Goal: Information Seeking & Learning: Learn about a topic

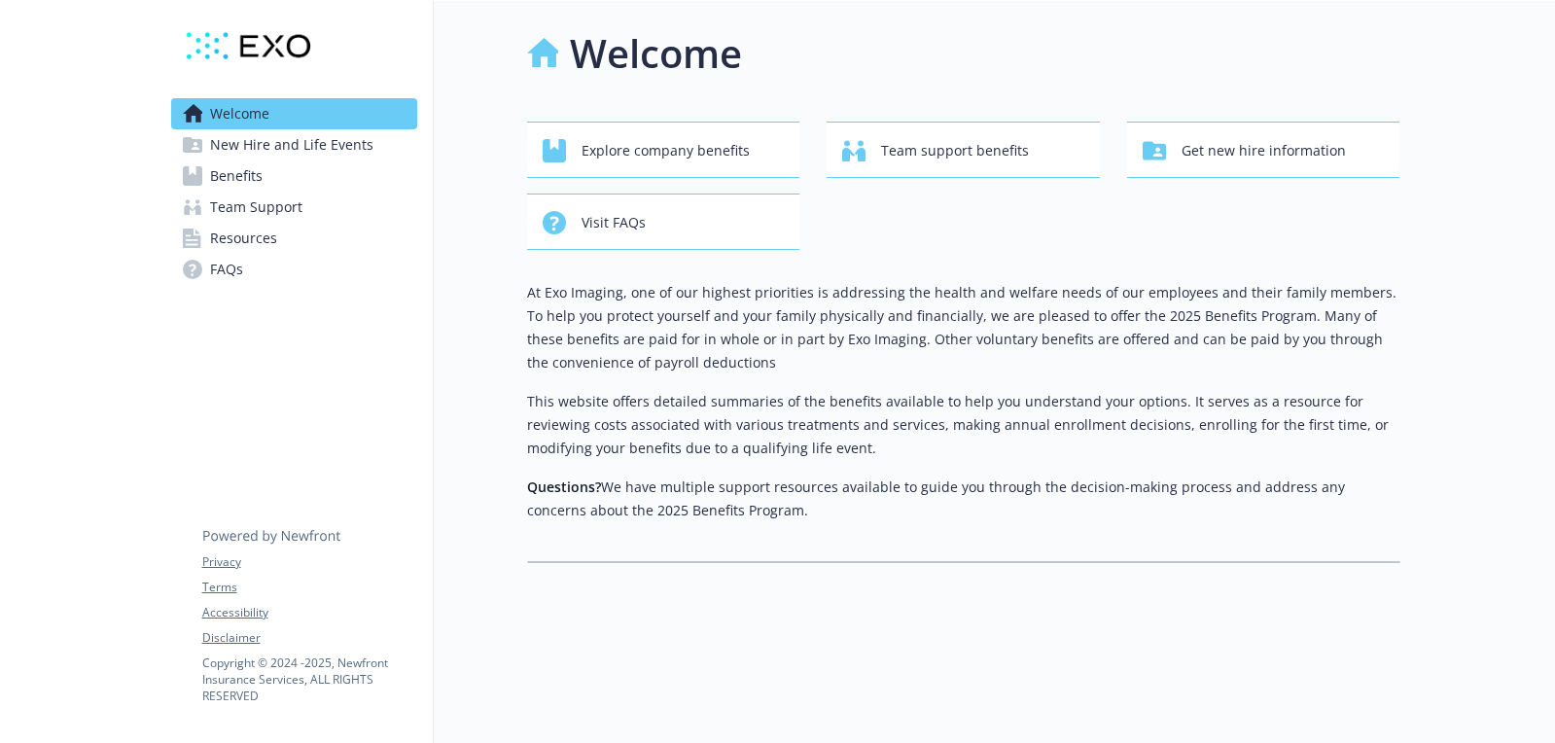
click at [310, 178] on link "Benefits" at bounding box center [294, 175] width 246 height 31
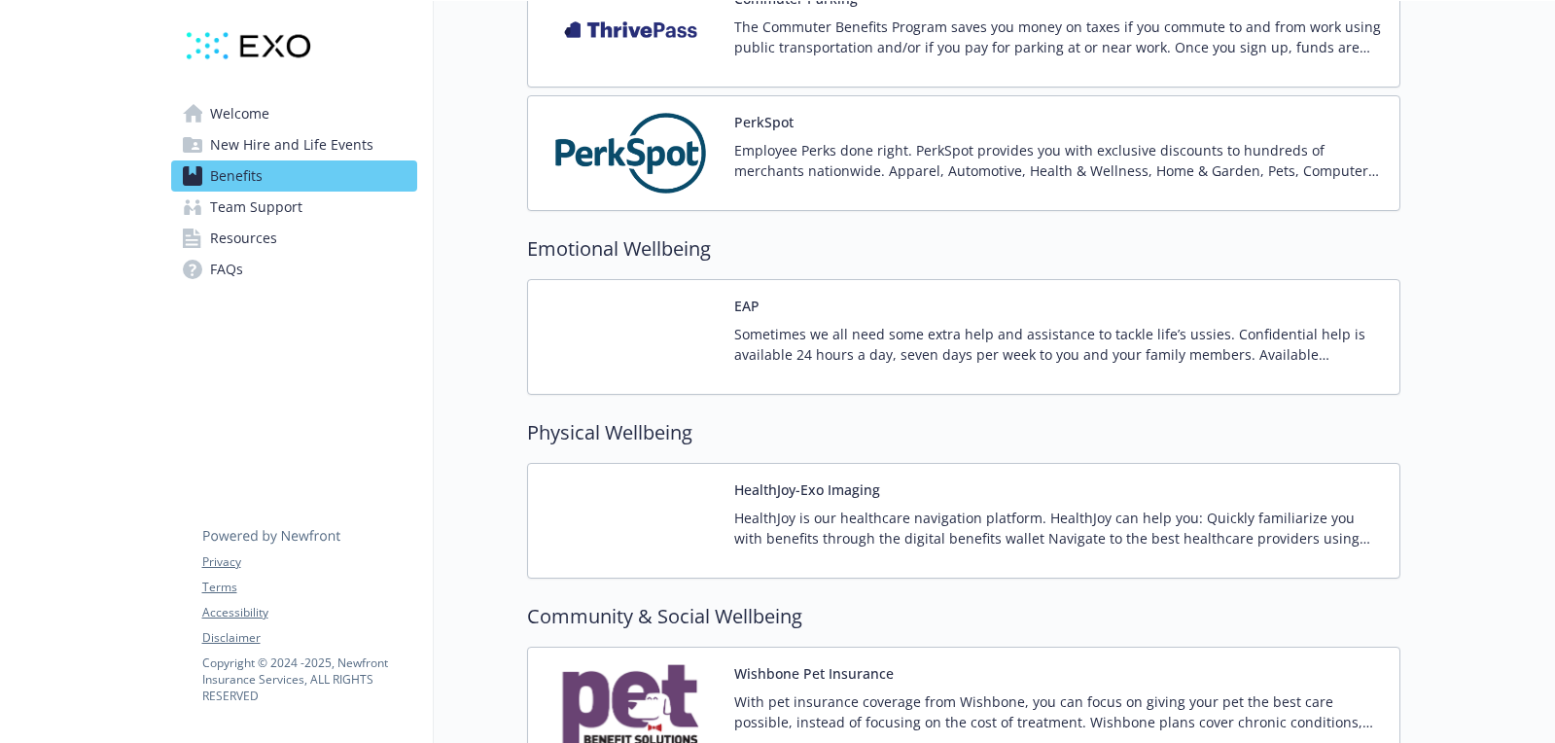
scroll to position [2756, 0]
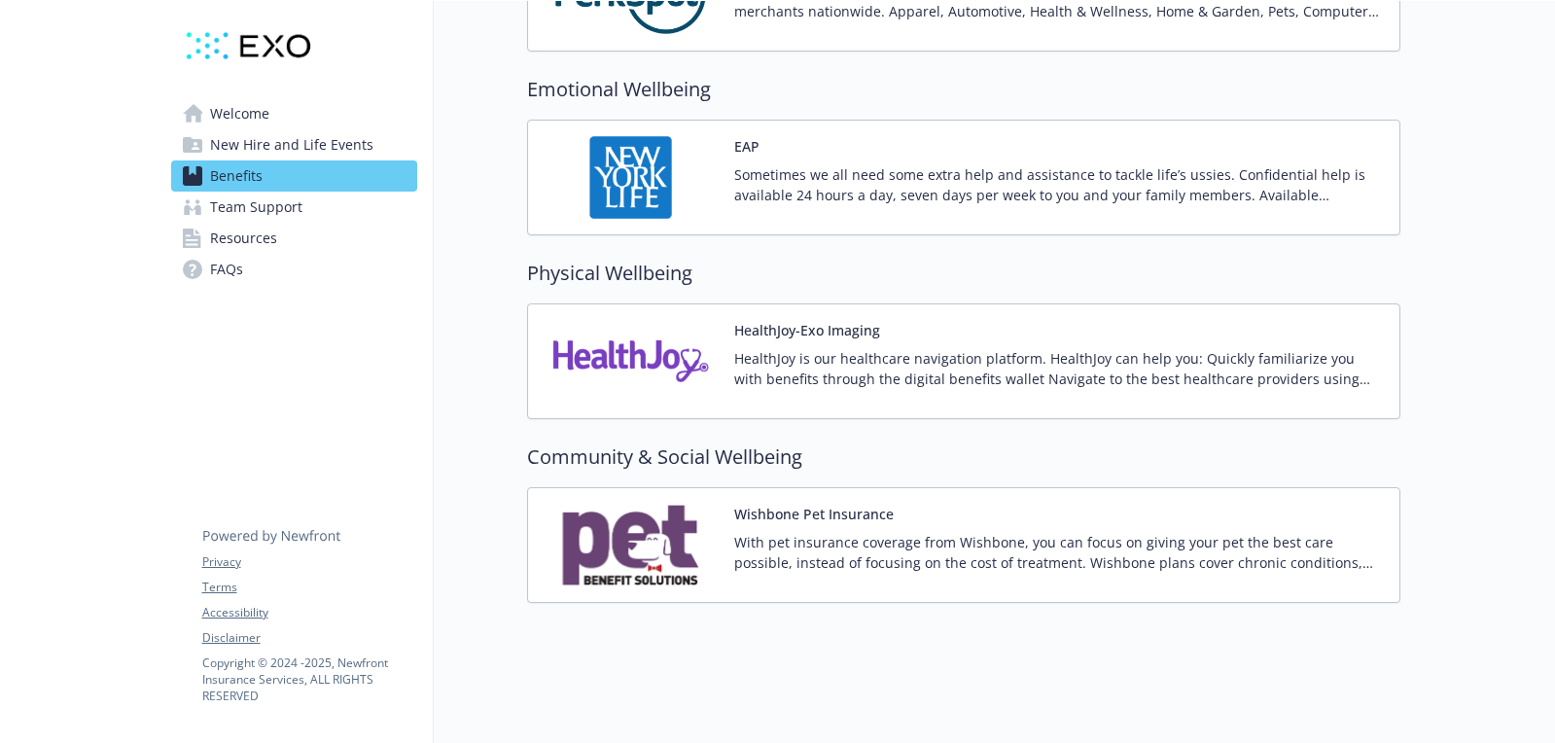
click at [848, 532] on p "With pet insurance coverage from Wishbone, you can focus on giving your pet the…" at bounding box center [1059, 552] width 650 height 41
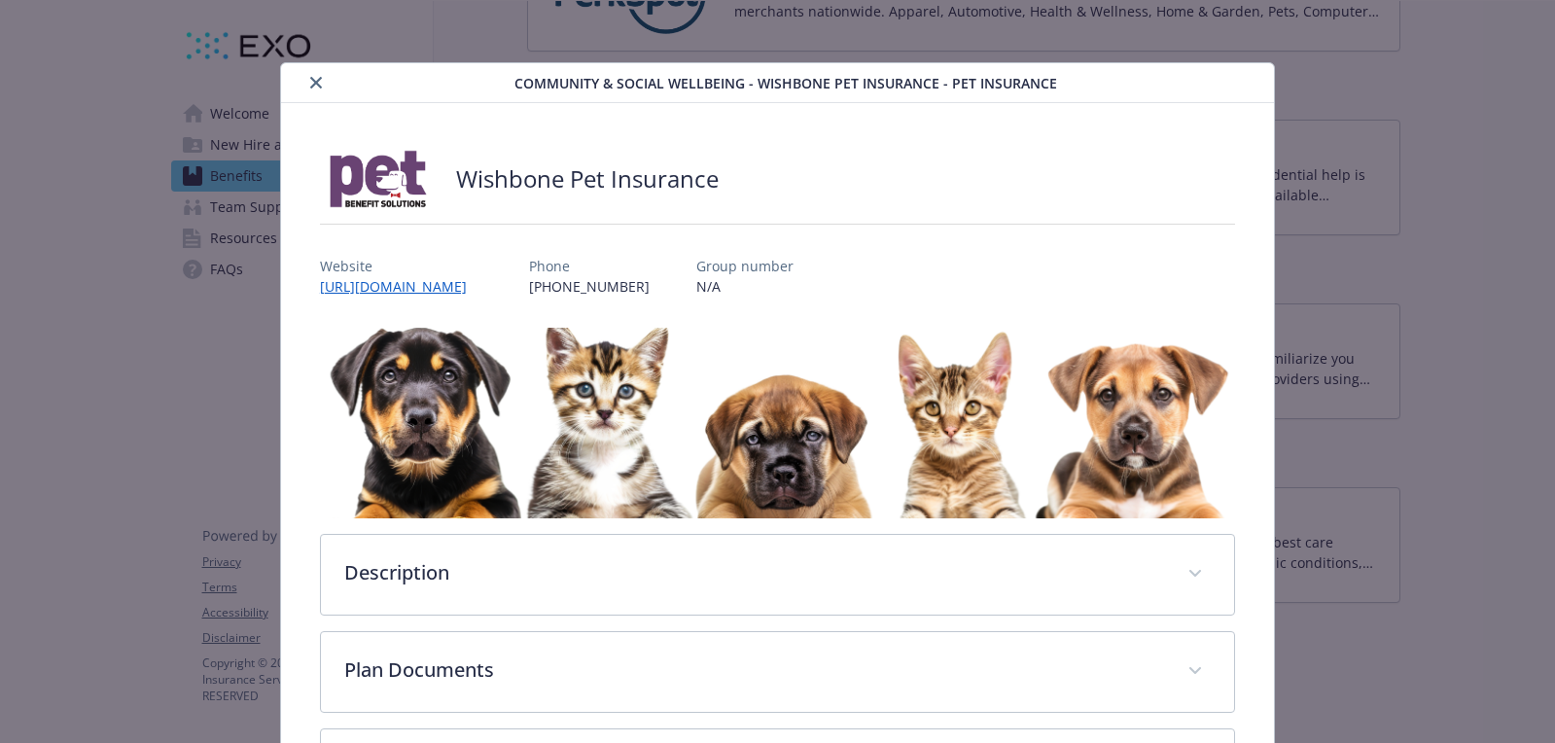
scroll to position [175, 0]
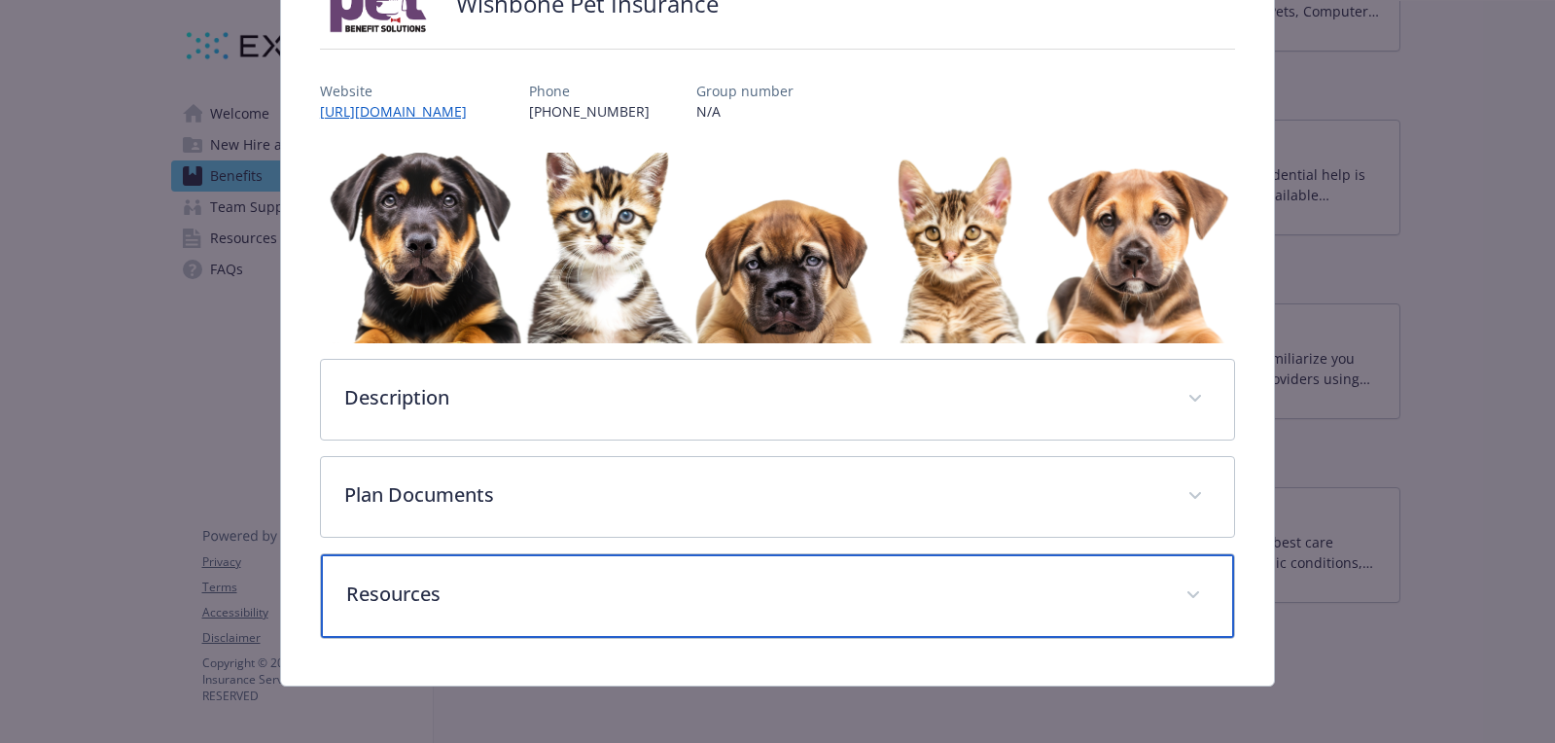
click at [452, 593] on p "Resources" at bounding box center [754, 594] width 816 height 29
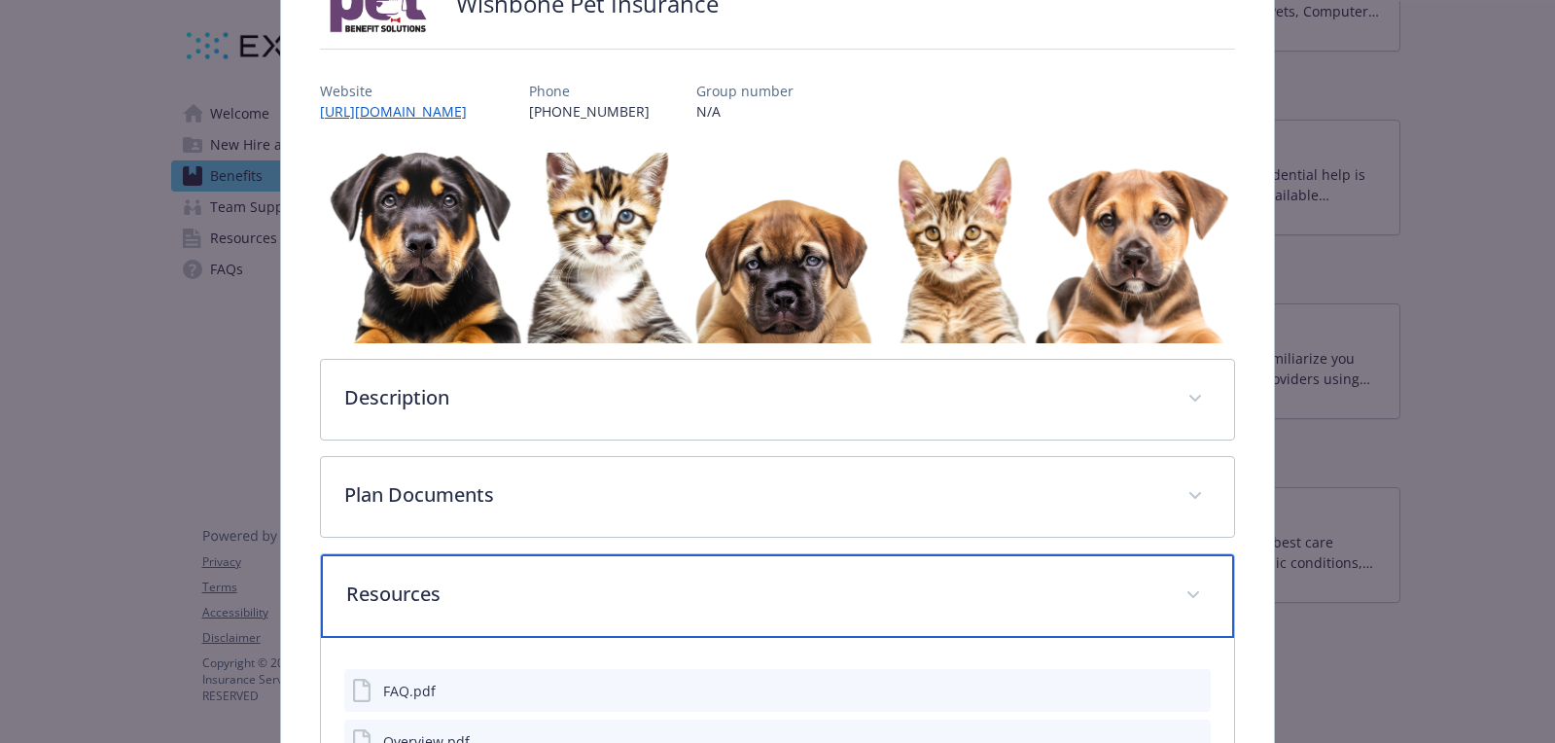
click at [452, 591] on p "Resources" at bounding box center [754, 594] width 816 height 29
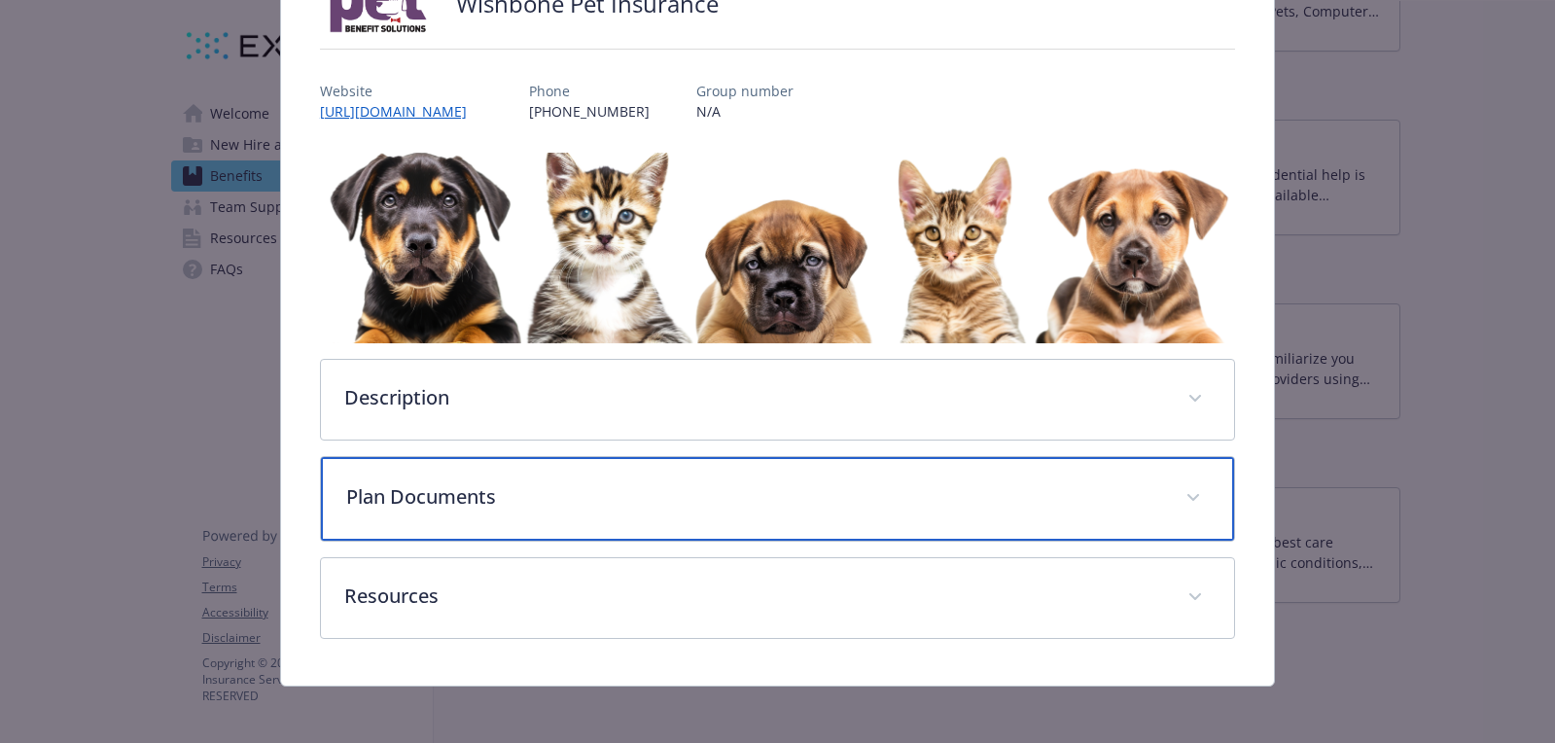
click at [455, 517] on div "Plan Documents" at bounding box center [777, 499] width 913 height 84
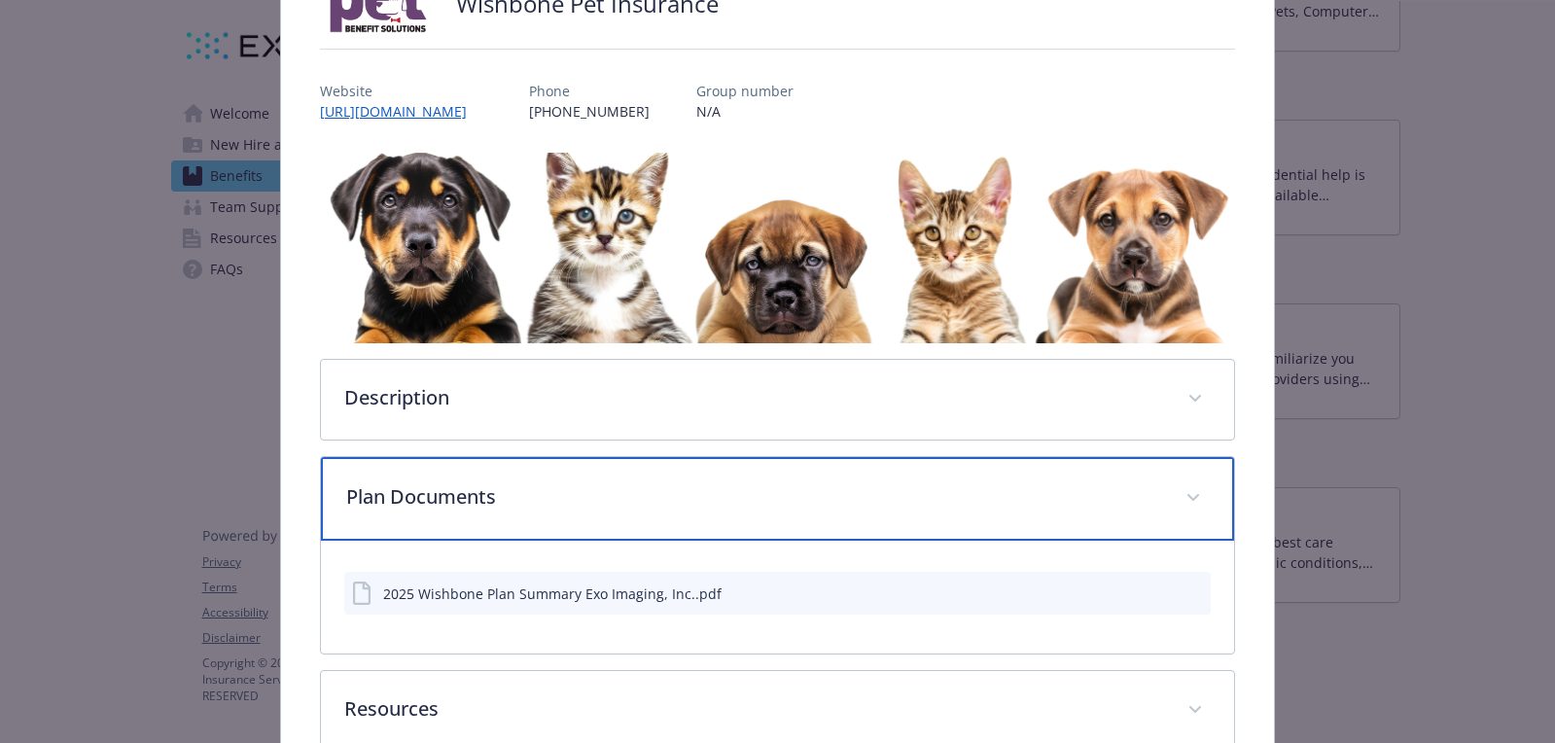
click at [455, 517] on div "Plan Documents" at bounding box center [777, 499] width 913 height 84
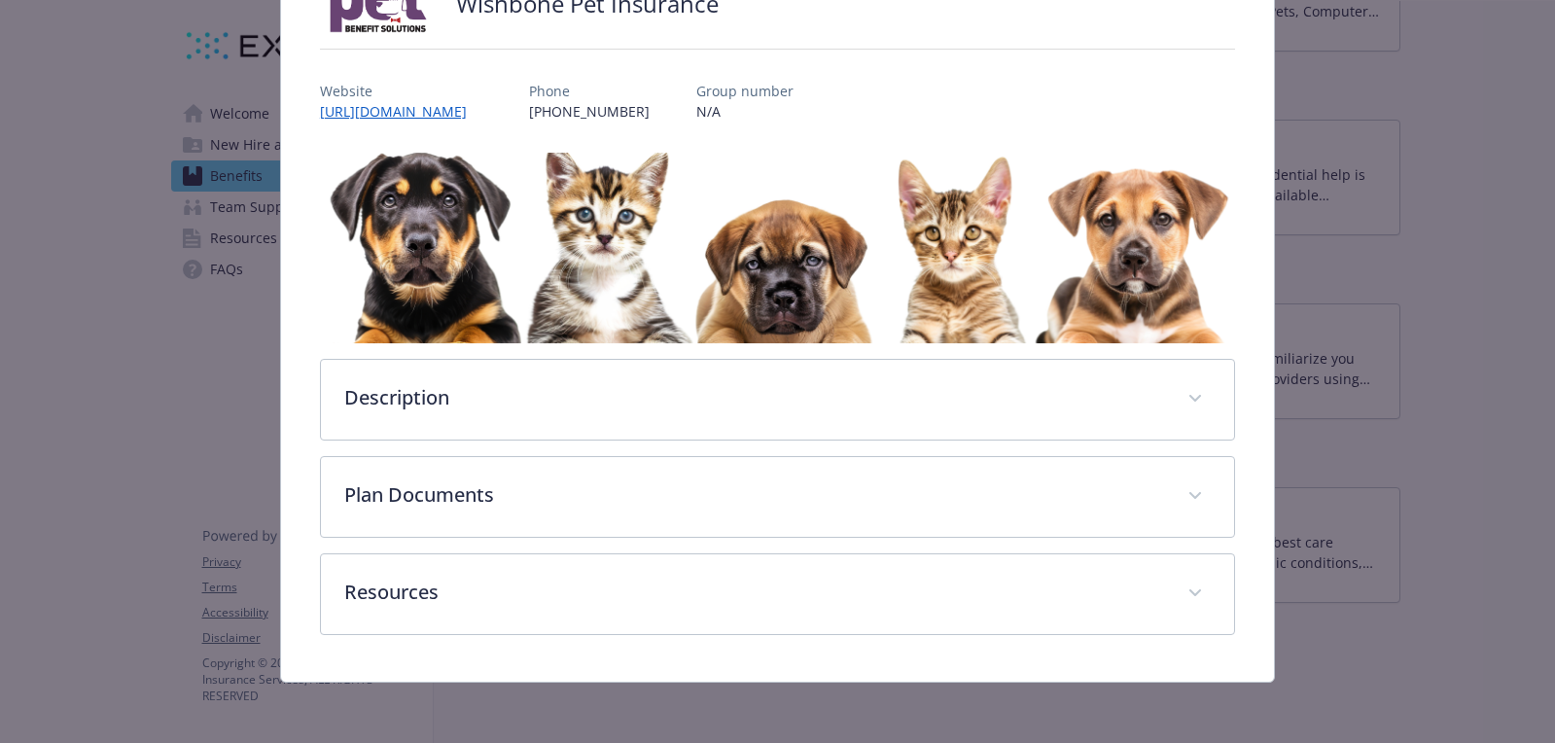
click at [467, 440] on div "Description With pet insurance coverage from Wishbone, you can focus on giving …" at bounding box center [777, 394] width 915 height 482
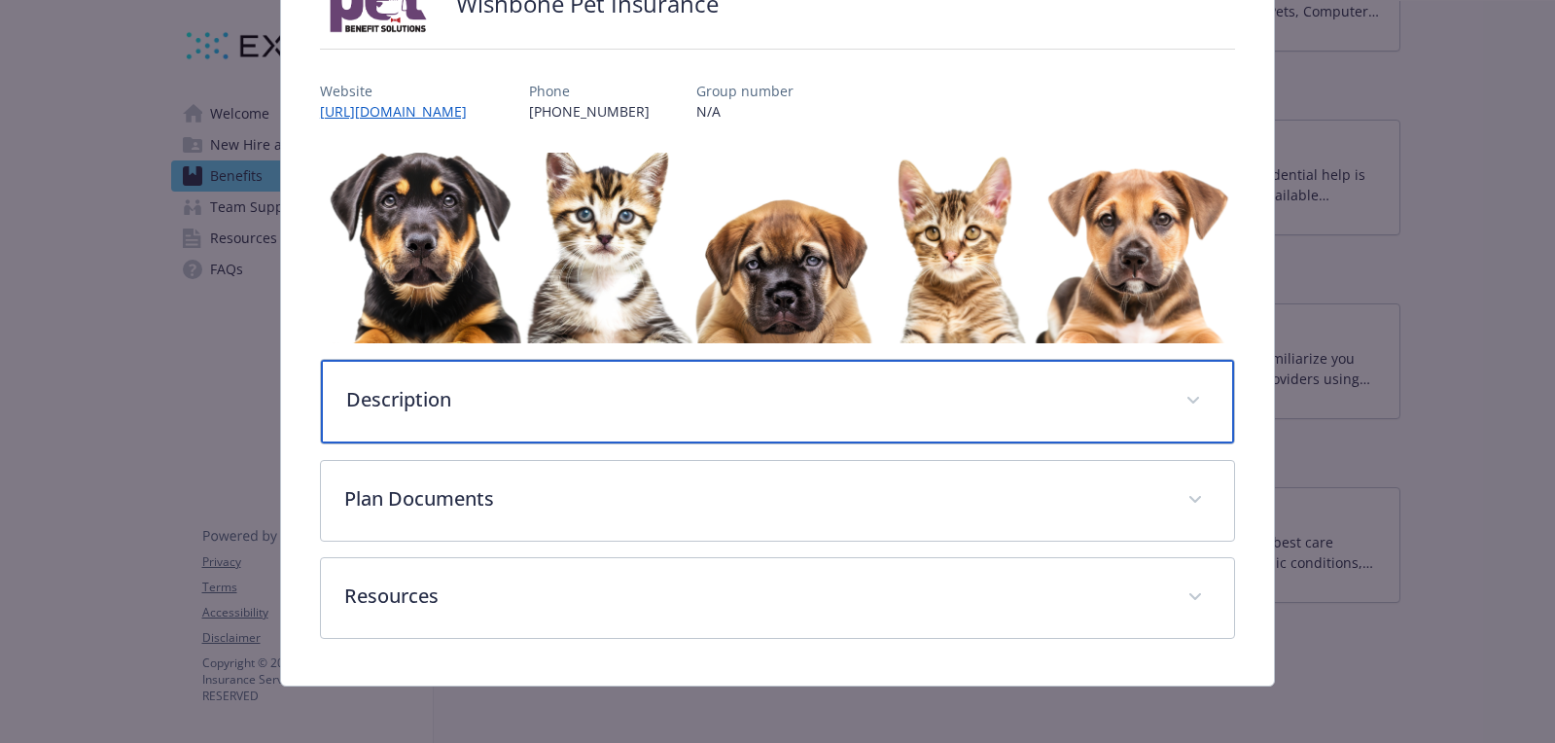
click at [472, 420] on div "Description" at bounding box center [777, 402] width 913 height 84
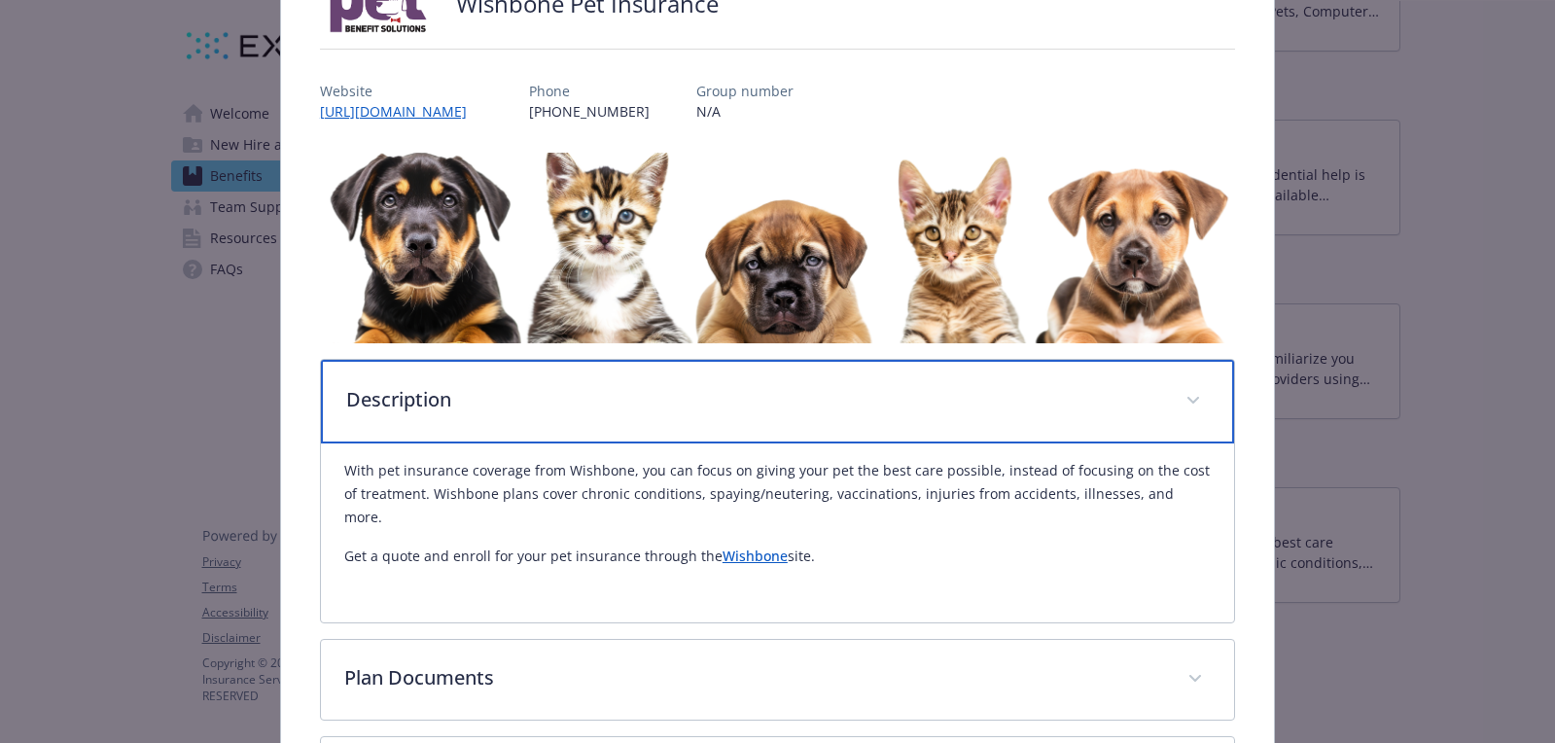
click at [472, 420] on div "Description" at bounding box center [777, 402] width 913 height 84
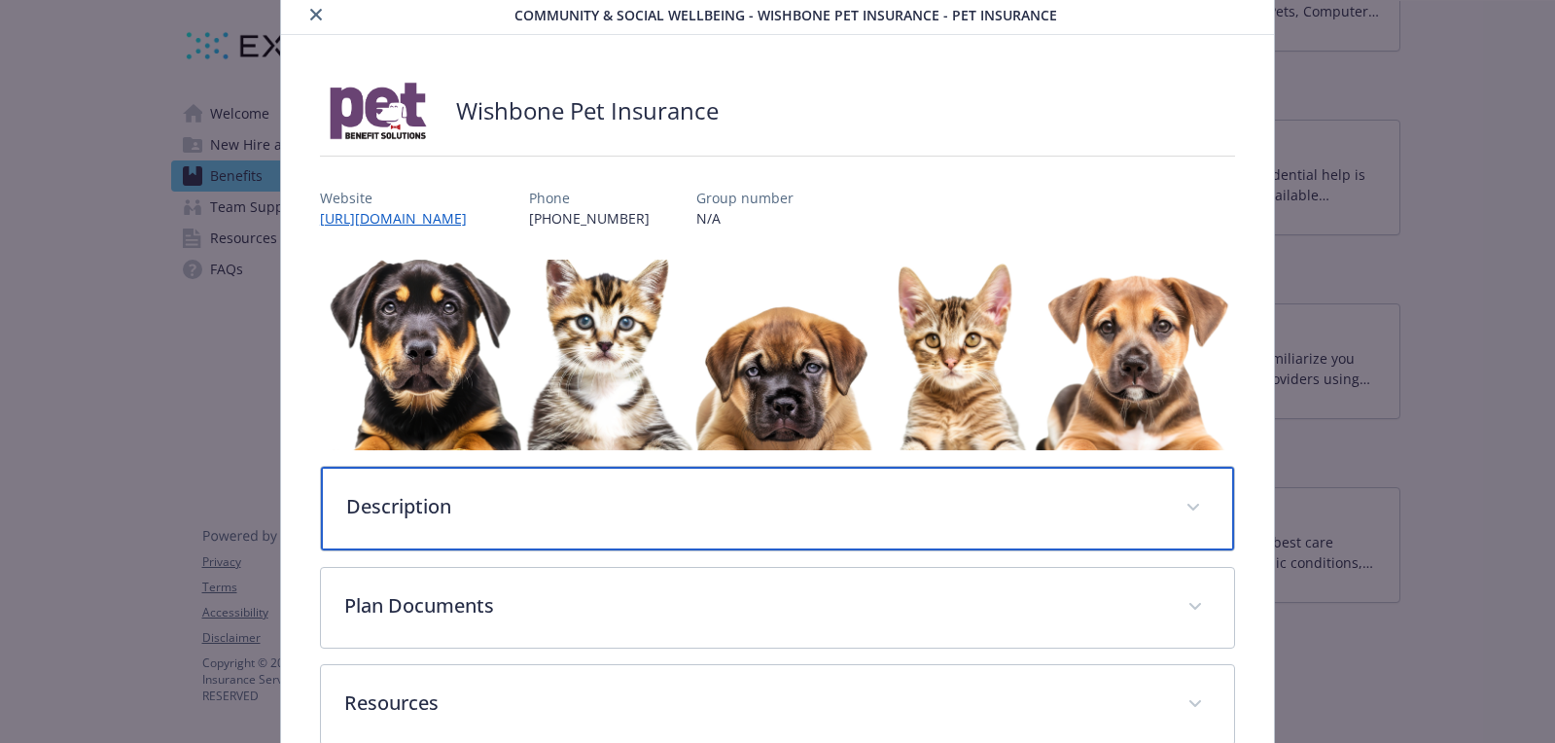
scroll to position [49, 0]
